Goal: Information Seeking & Learning: Check status

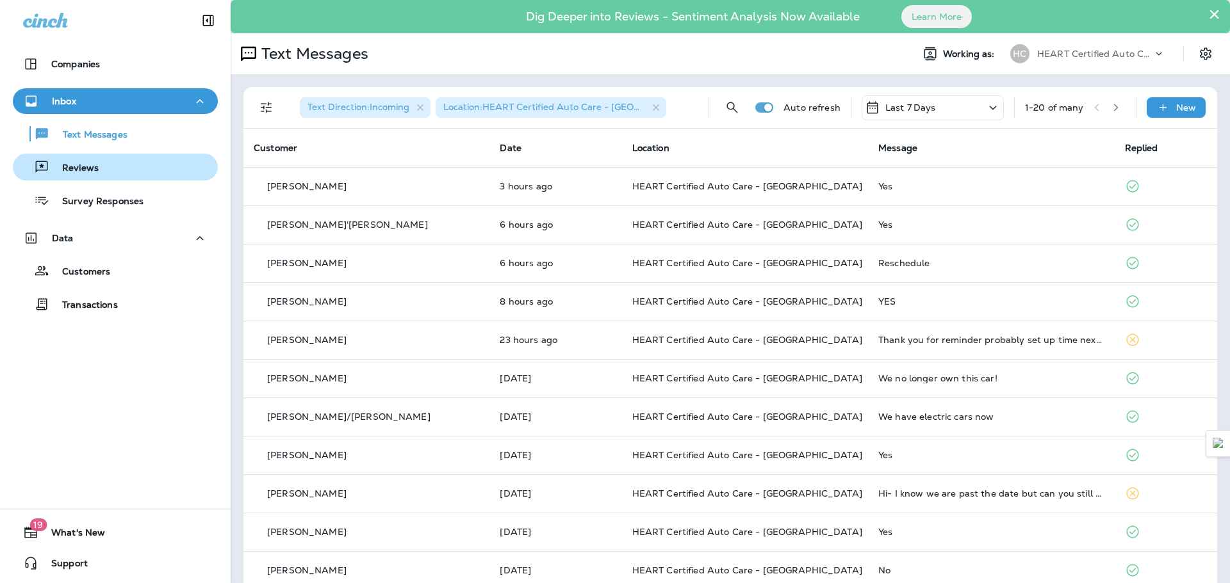
click at [107, 156] on button "Reviews" at bounding box center [115, 167] width 205 height 27
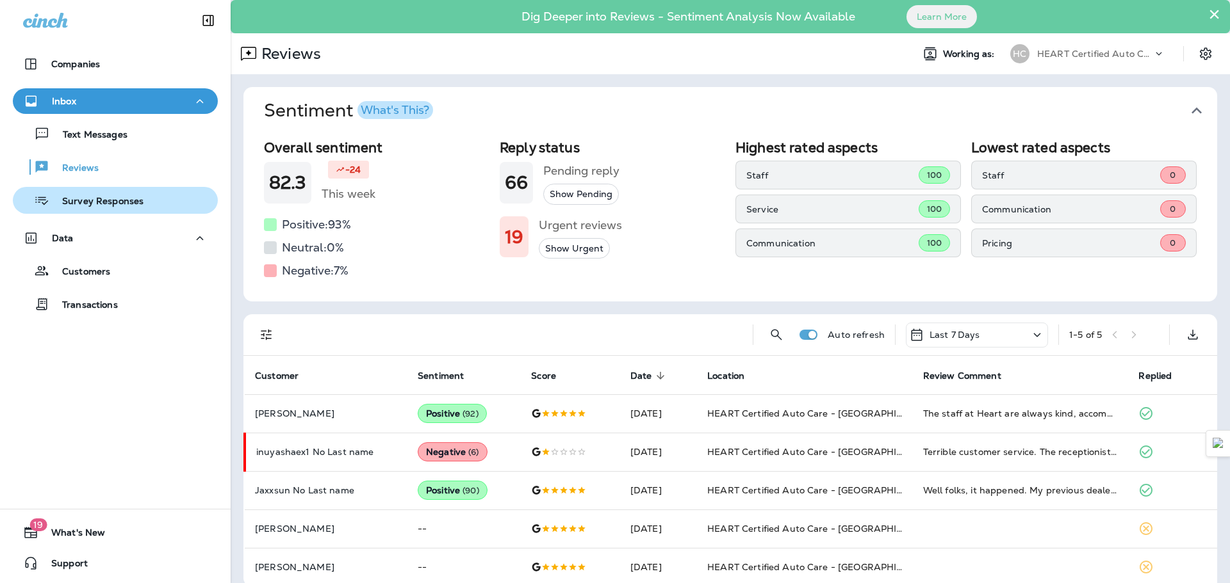
click at [110, 208] on div "Survey Responses" at bounding box center [81, 200] width 126 height 19
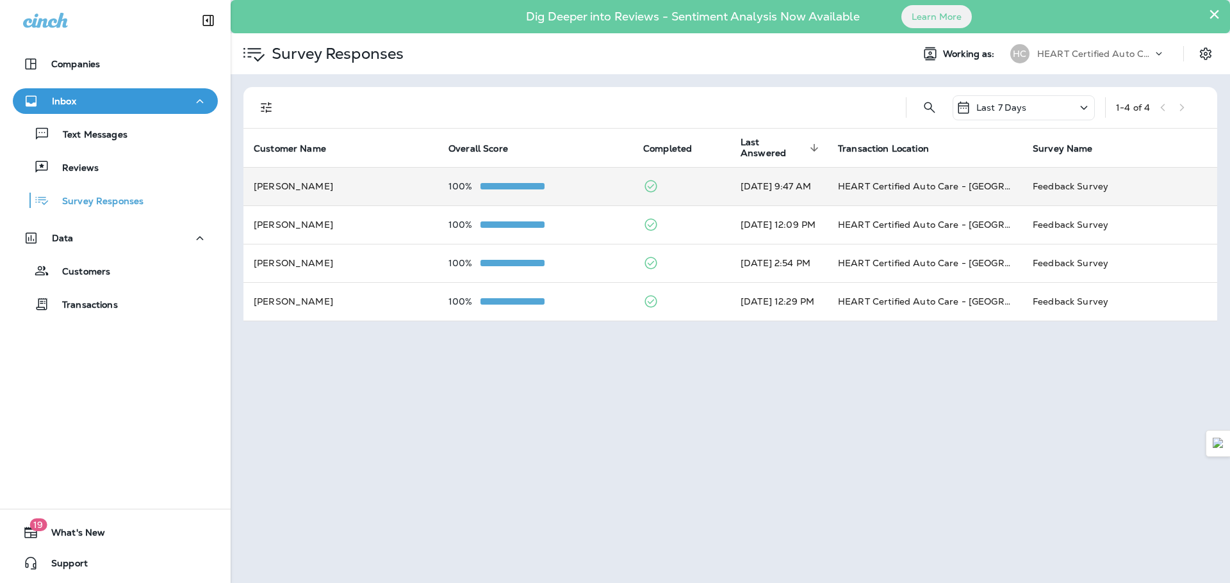
click at [281, 192] on td "[PERSON_NAME]" at bounding box center [340, 186] width 195 height 38
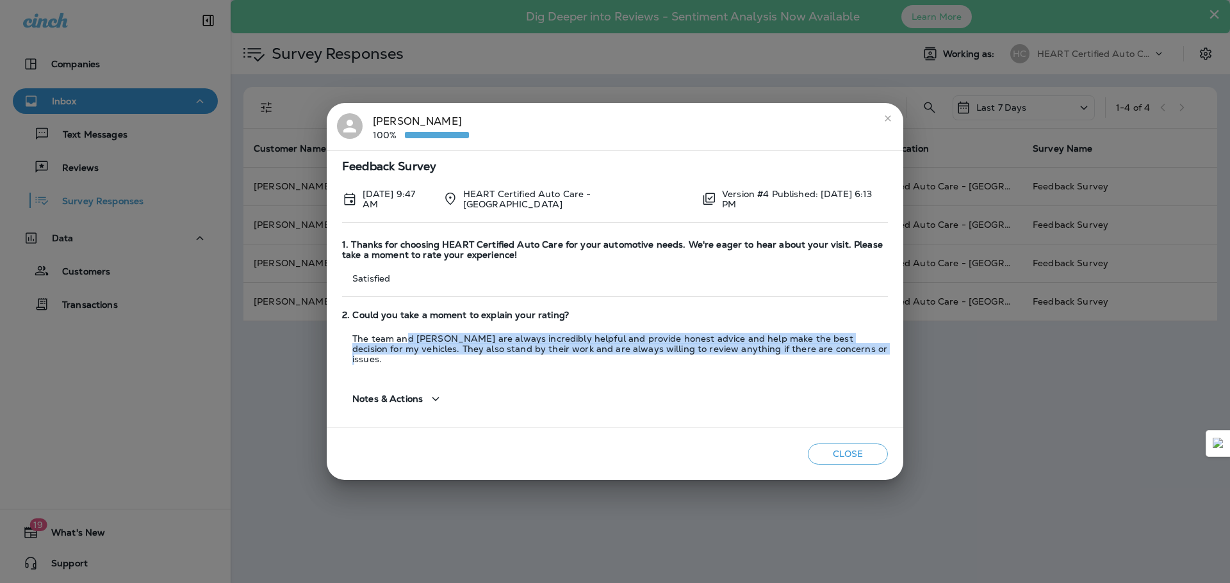
drag, startPoint x: 405, startPoint y: 346, endPoint x: 840, endPoint y: 356, distance: 435.6
click at [840, 356] on p "The team and [PERSON_NAME] are always incredibly helpful and provide honest adv…" at bounding box center [615, 349] width 546 height 31
drag, startPoint x: 836, startPoint y: 354, endPoint x: 452, endPoint y: 334, distance: 384.8
click at [452, 334] on div "2. Could you take a moment to explain your rating? The team and [PERSON_NAME] a…" at bounding box center [615, 337] width 546 height 67
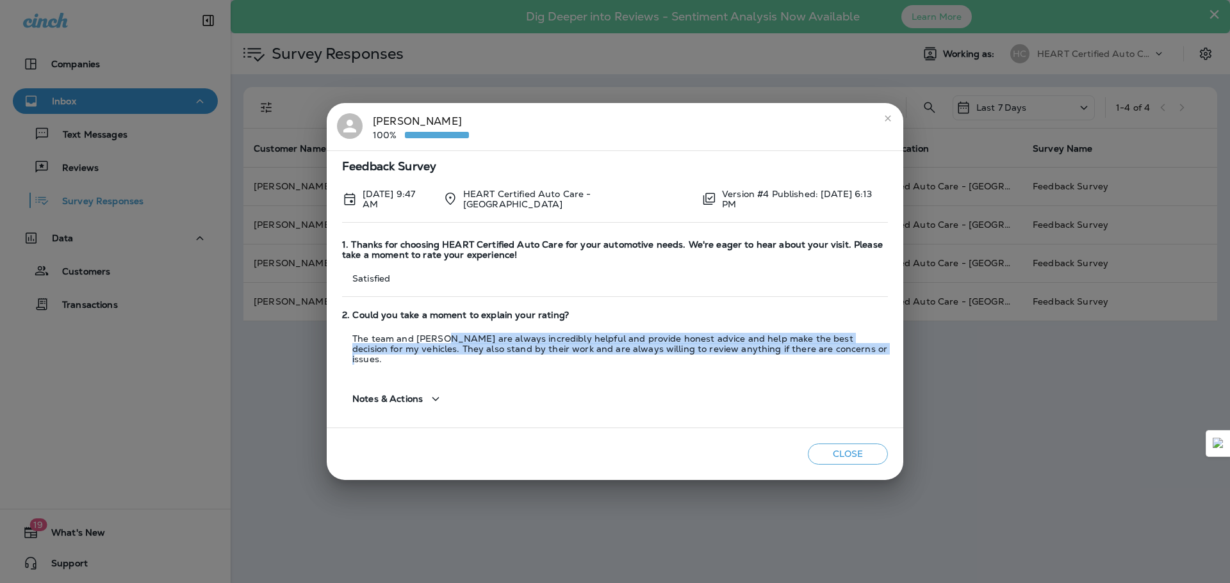
click at [452, 334] on div "2. Could you take a moment to explain your rating? The team and [PERSON_NAME] a…" at bounding box center [615, 337] width 546 height 67
drag, startPoint x: 455, startPoint y: 335, endPoint x: 844, endPoint y: 364, distance: 389.8
click at [844, 364] on div "Feedback Survey [DATE] 9:47 AM HEART Certified Auto Care - [GEOGRAPHIC_DATA] Ve…" at bounding box center [615, 290] width 576 height 278
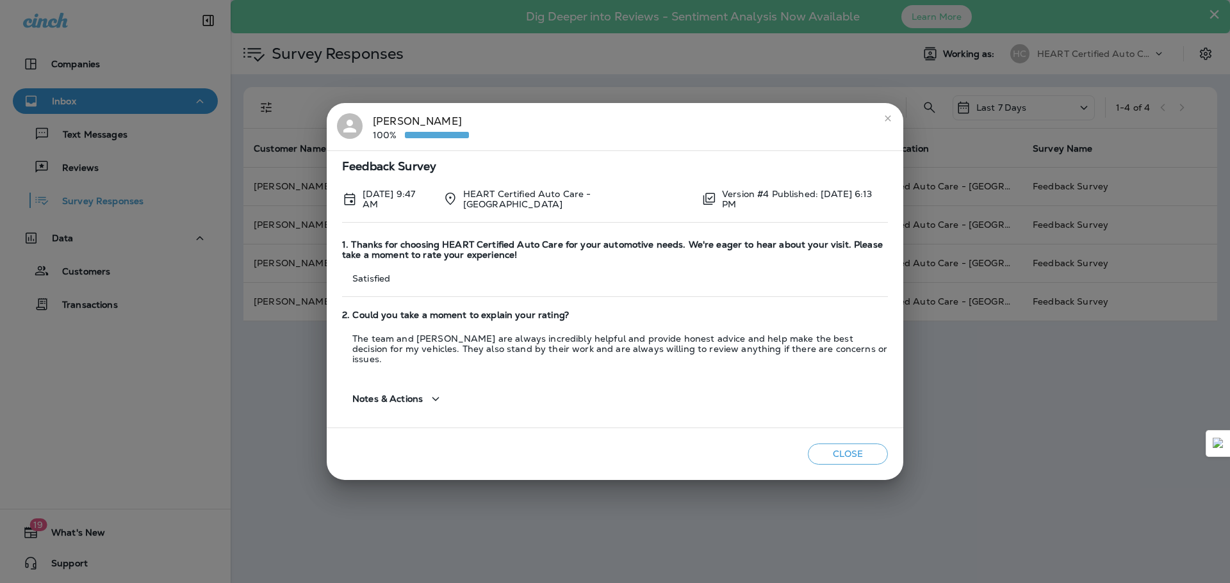
click at [844, 371] on div "Notes & Actions" at bounding box center [615, 394] width 546 height 47
drag, startPoint x: 850, startPoint y: 355, endPoint x: 741, endPoint y: 354, distance: 108.9
click at [741, 354] on p "The team and [PERSON_NAME] are always incredibly helpful and provide honest adv…" at bounding box center [615, 349] width 546 height 31
click at [881, 125] on button "close" at bounding box center [887, 118] width 20 height 20
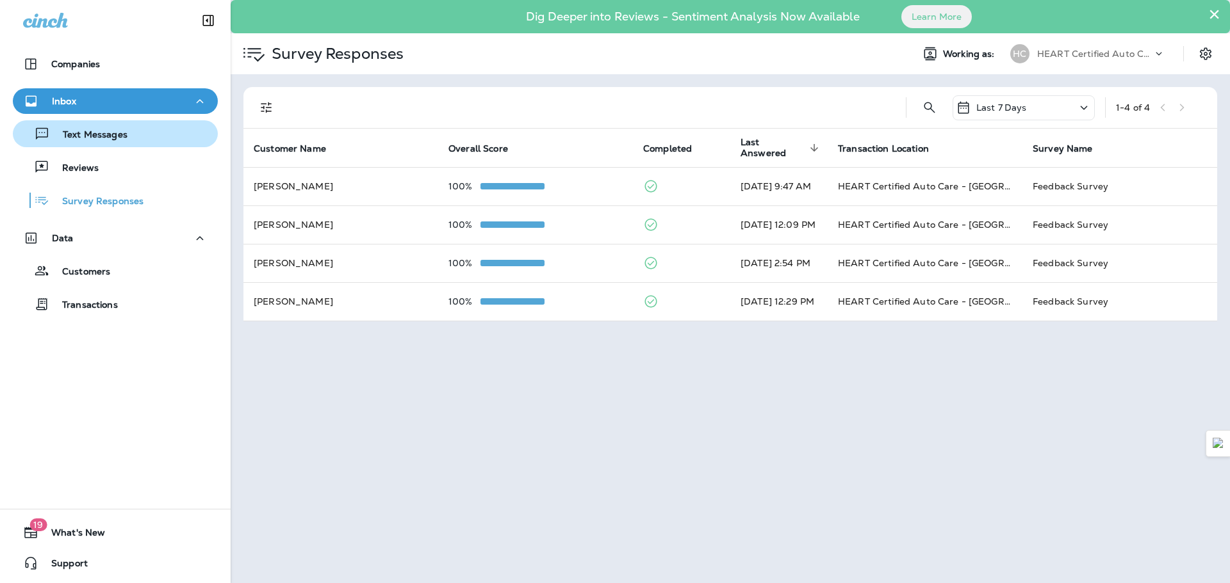
click at [86, 130] on p "Text Messages" at bounding box center [88, 135] width 77 height 12
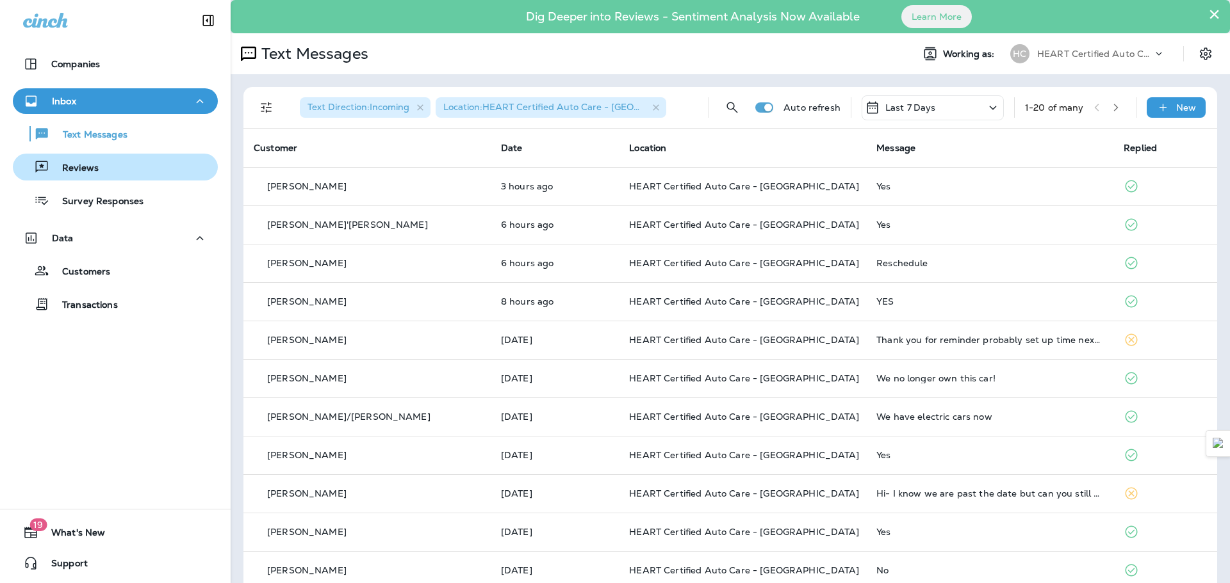
click at [106, 172] on div "Reviews" at bounding box center [115, 167] width 195 height 19
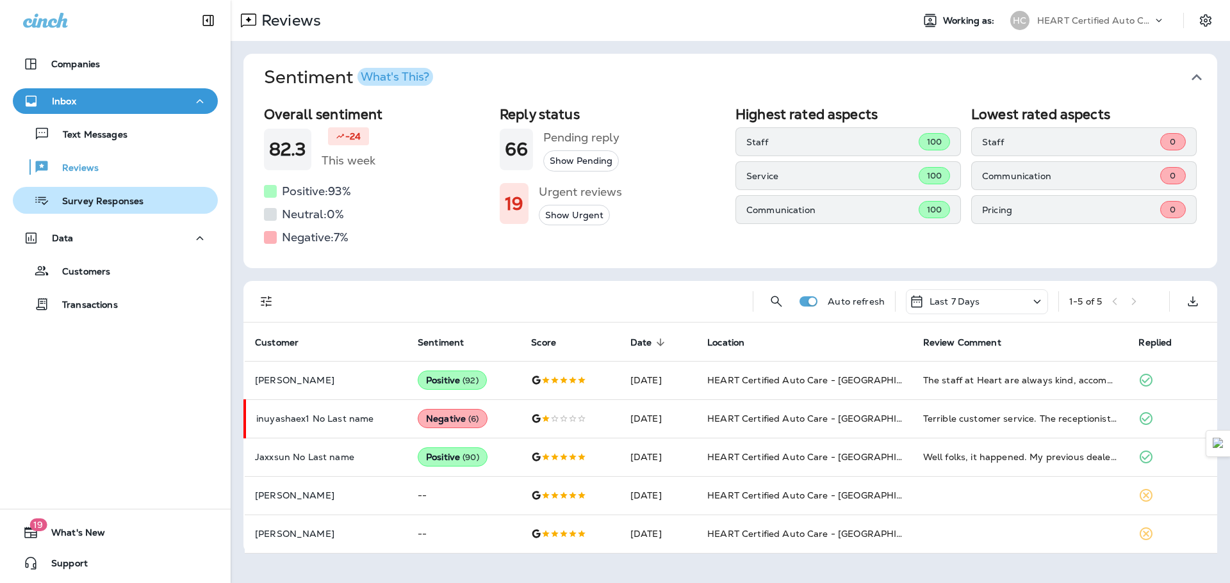
click at [100, 207] on p "Survey Responses" at bounding box center [96, 202] width 94 height 12
